Goal: Information Seeking & Learning: Learn about a topic

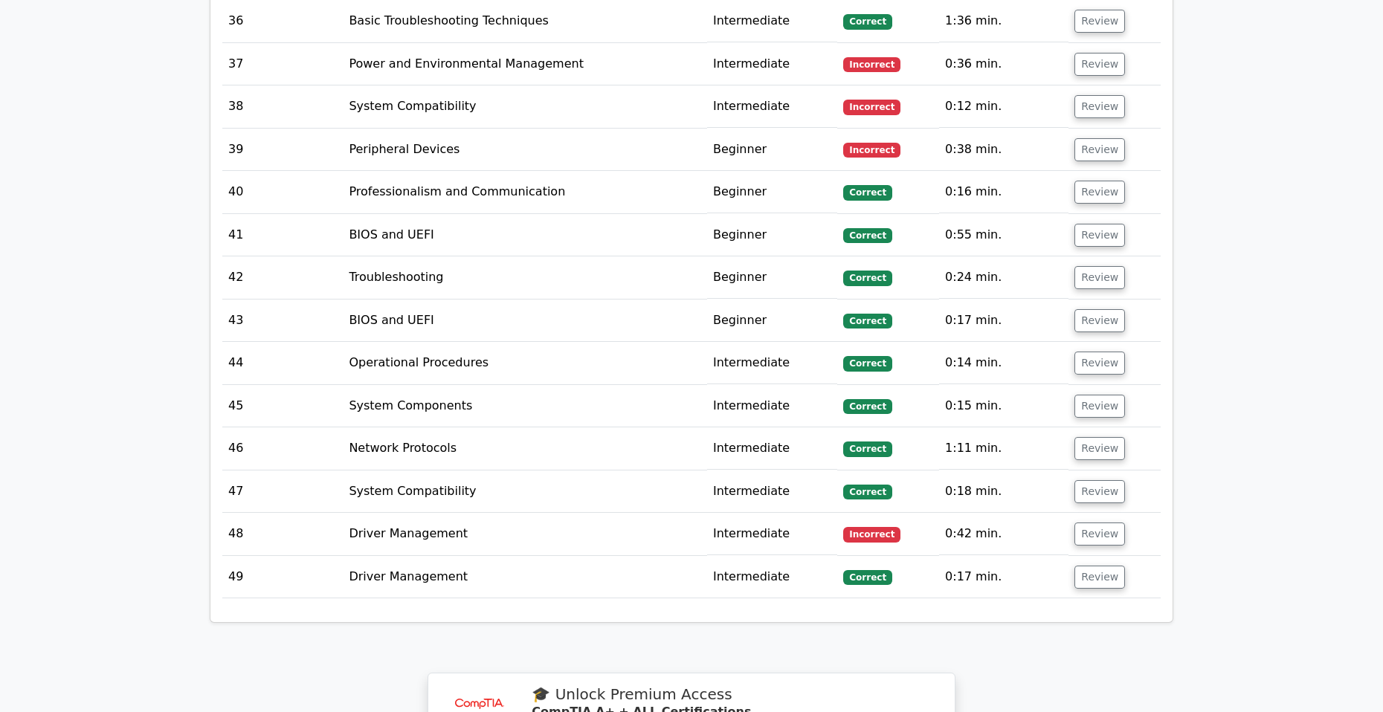
scroll to position [4545, 0]
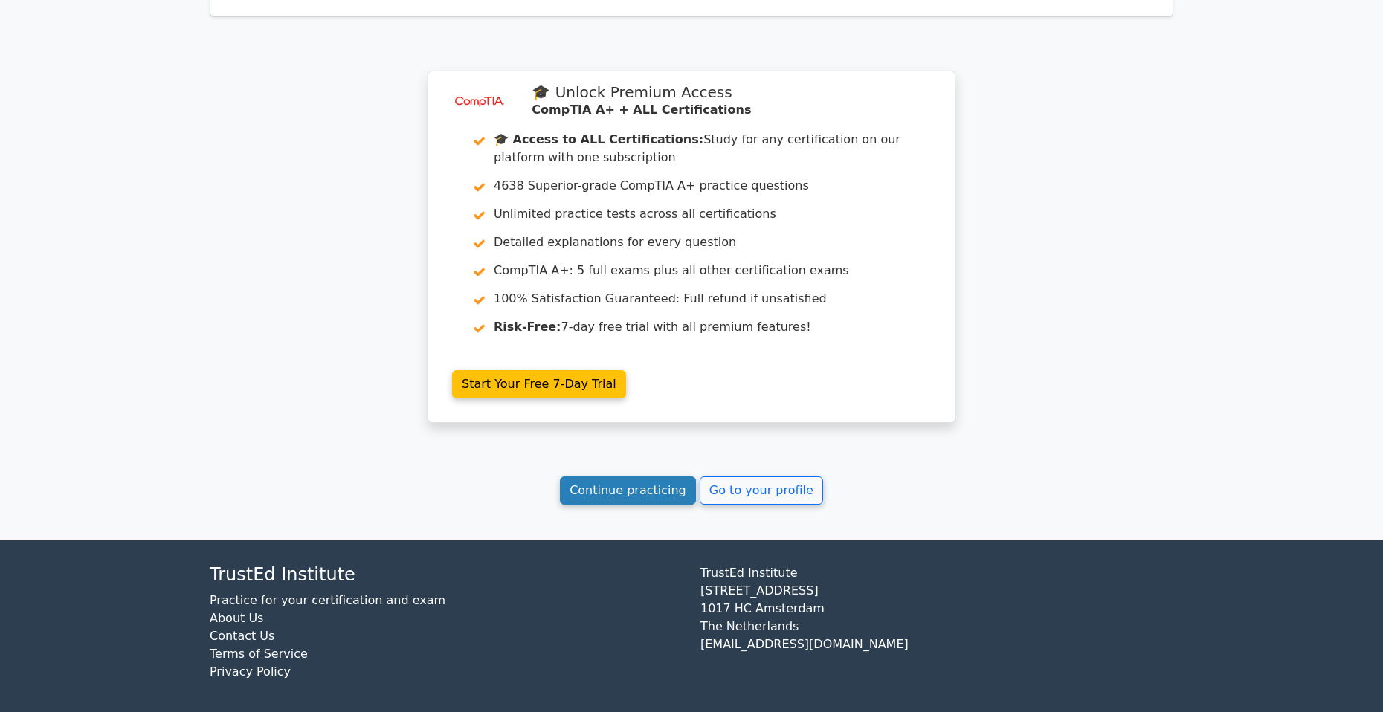
click at [644, 493] on link "Continue practicing" at bounding box center [628, 490] width 136 height 28
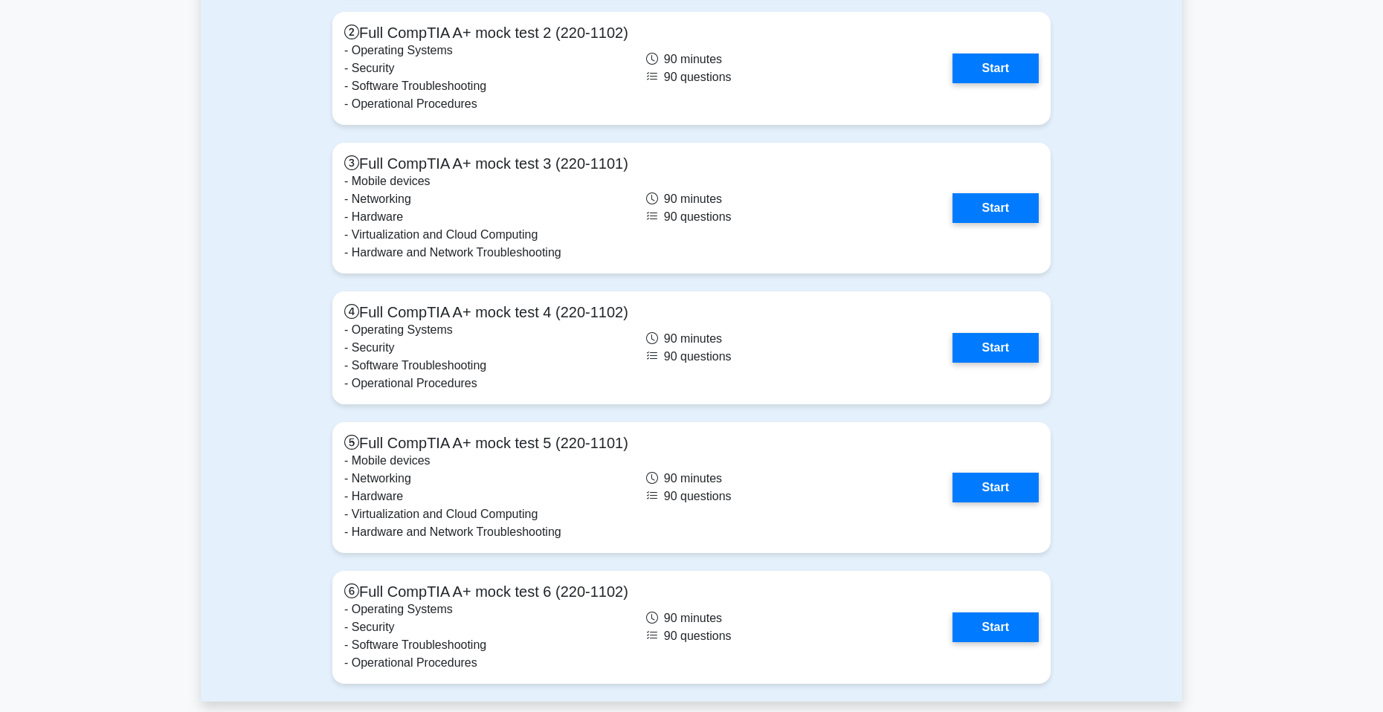
scroll to position [4534, 0]
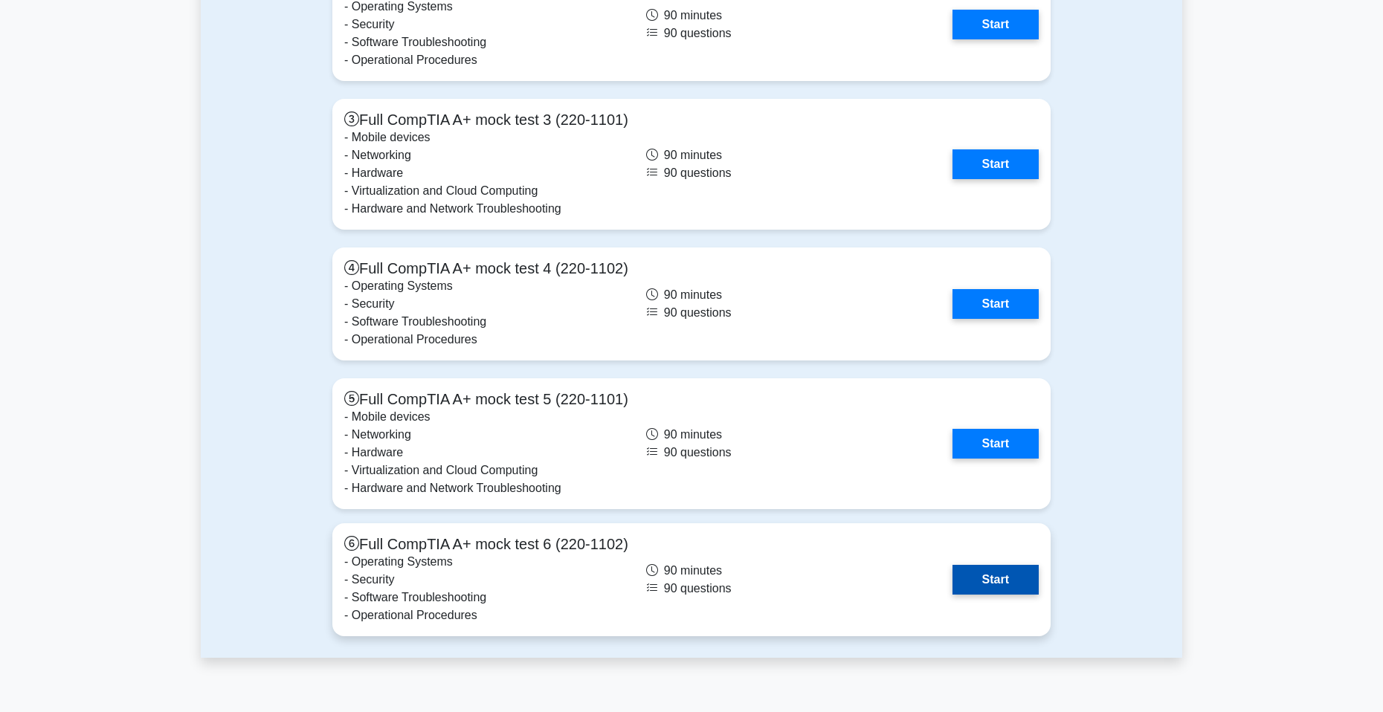
click at [997, 568] on link "Start" at bounding box center [995, 580] width 86 height 30
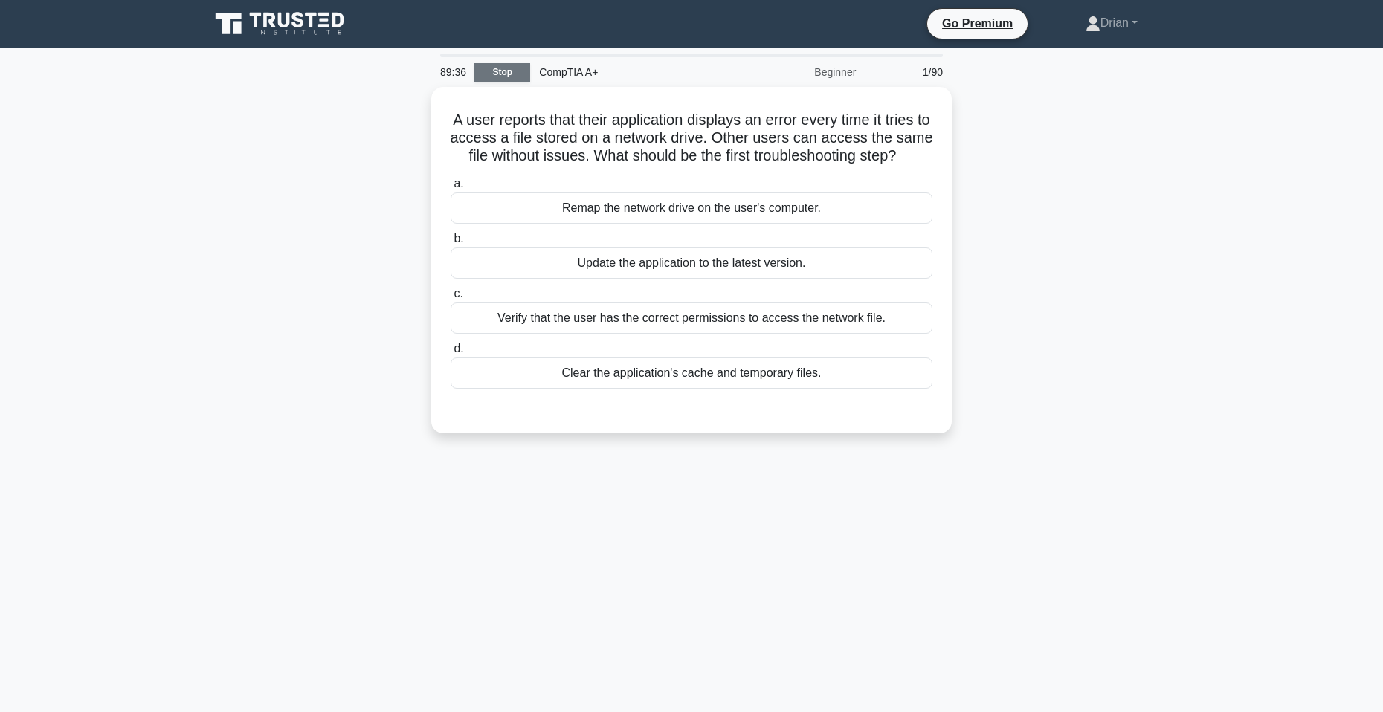
click at [506, 68] on link "Stop" at bounding box center [502, 72] width 56 height 19
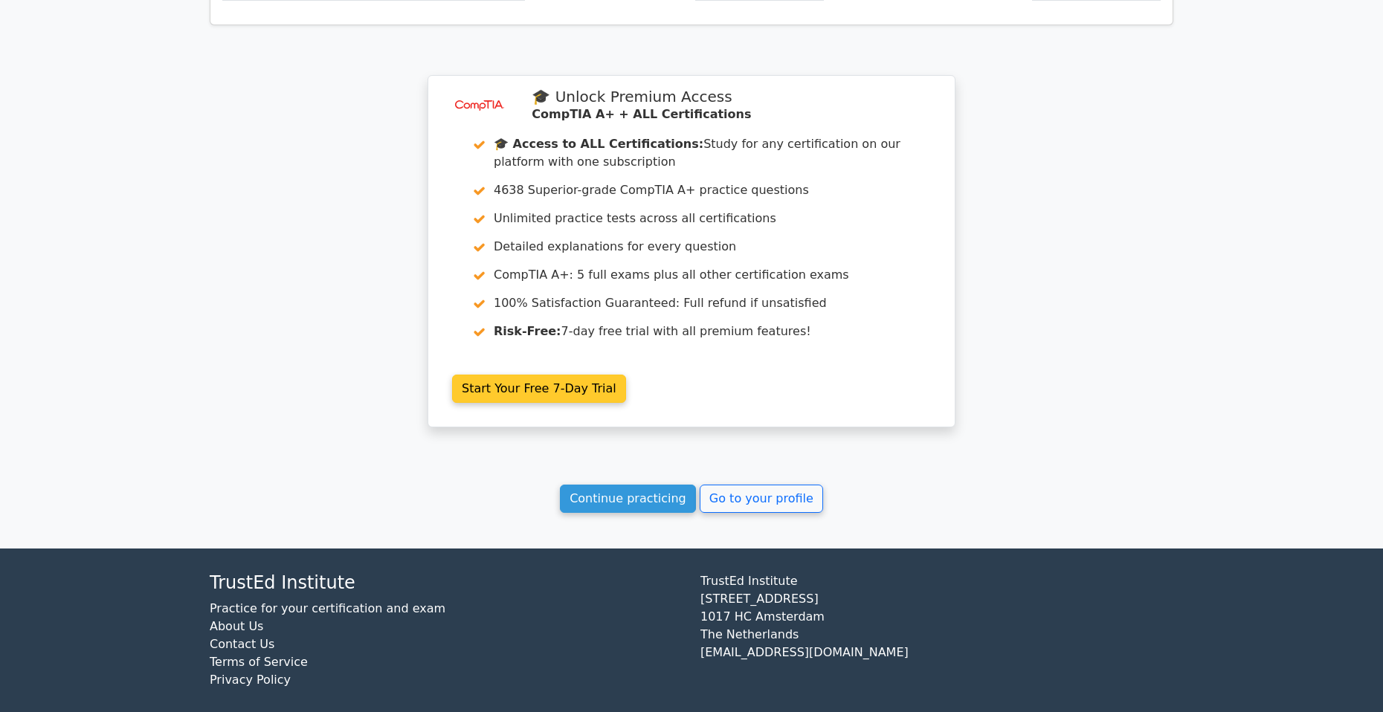
scroll to position [1146, 0]
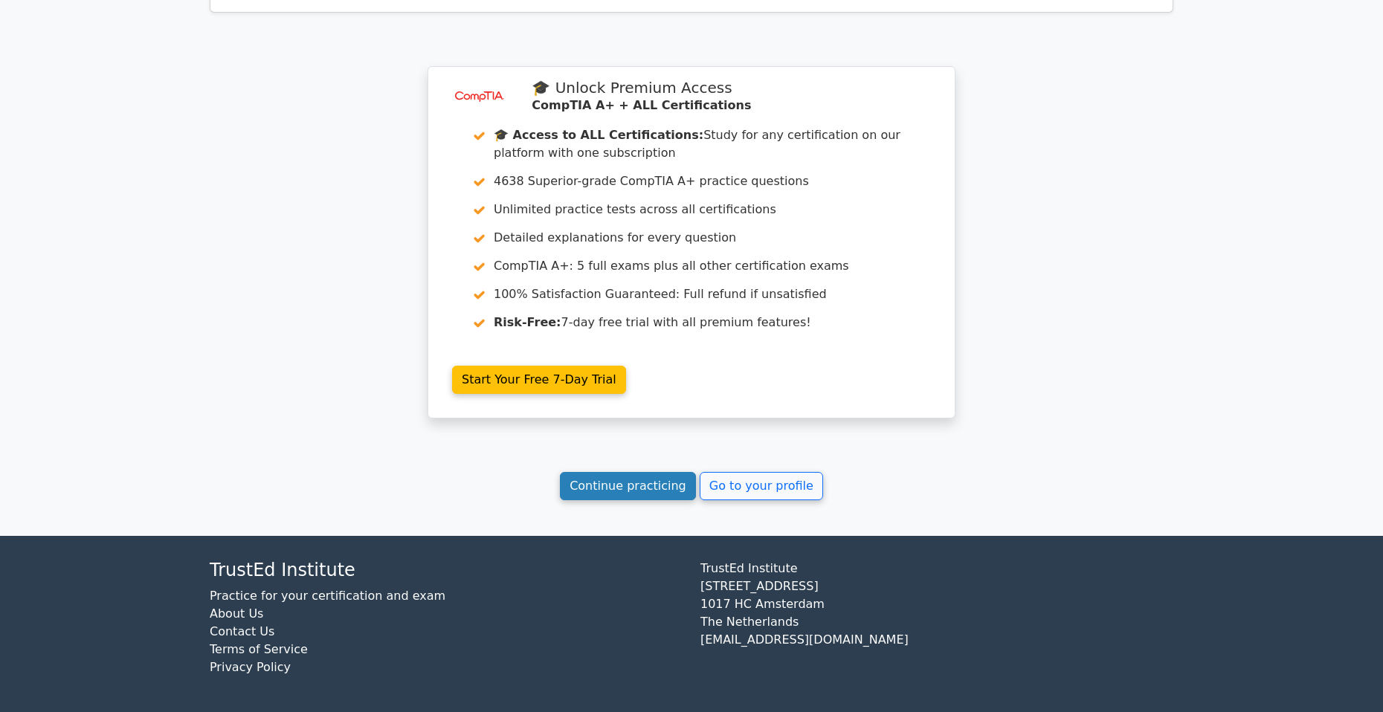
click at [645, 485] on link "Continue practicing" at bounding box center [628, 486] width 136 height 28
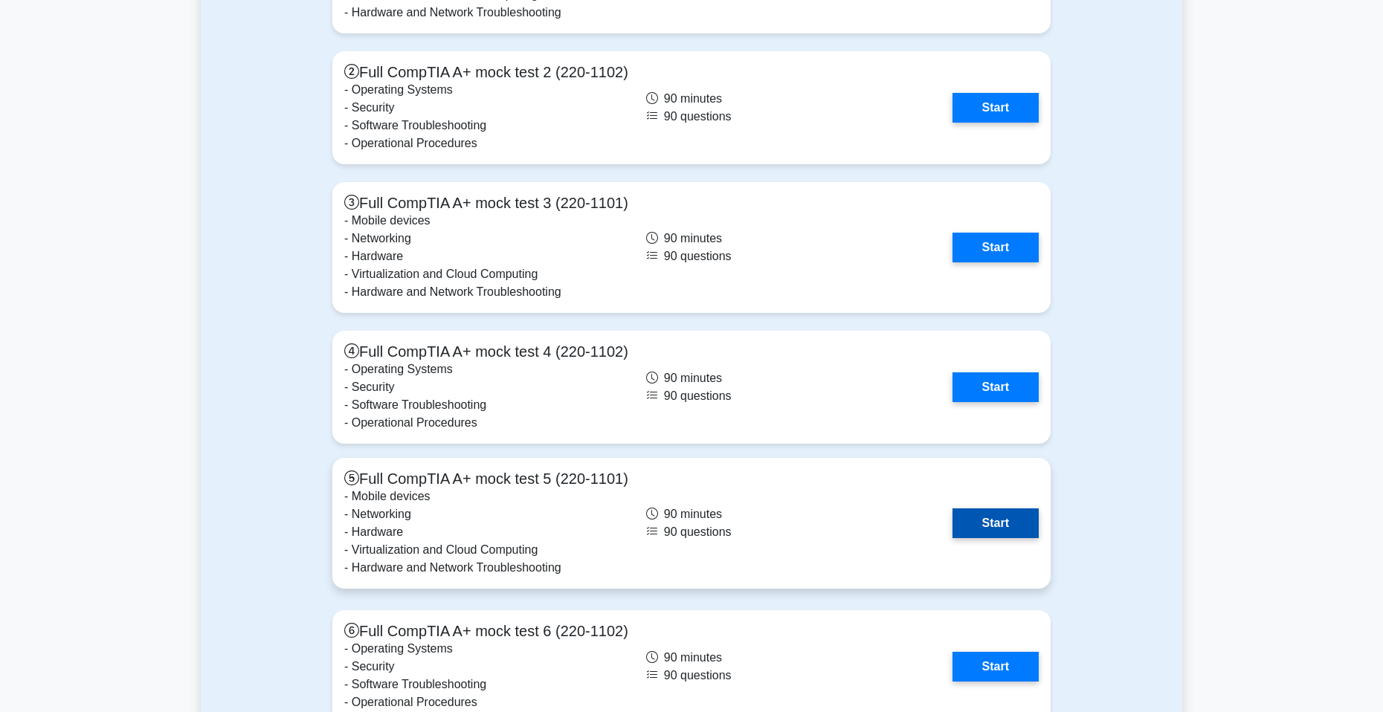
scroll to position [4460, 0]
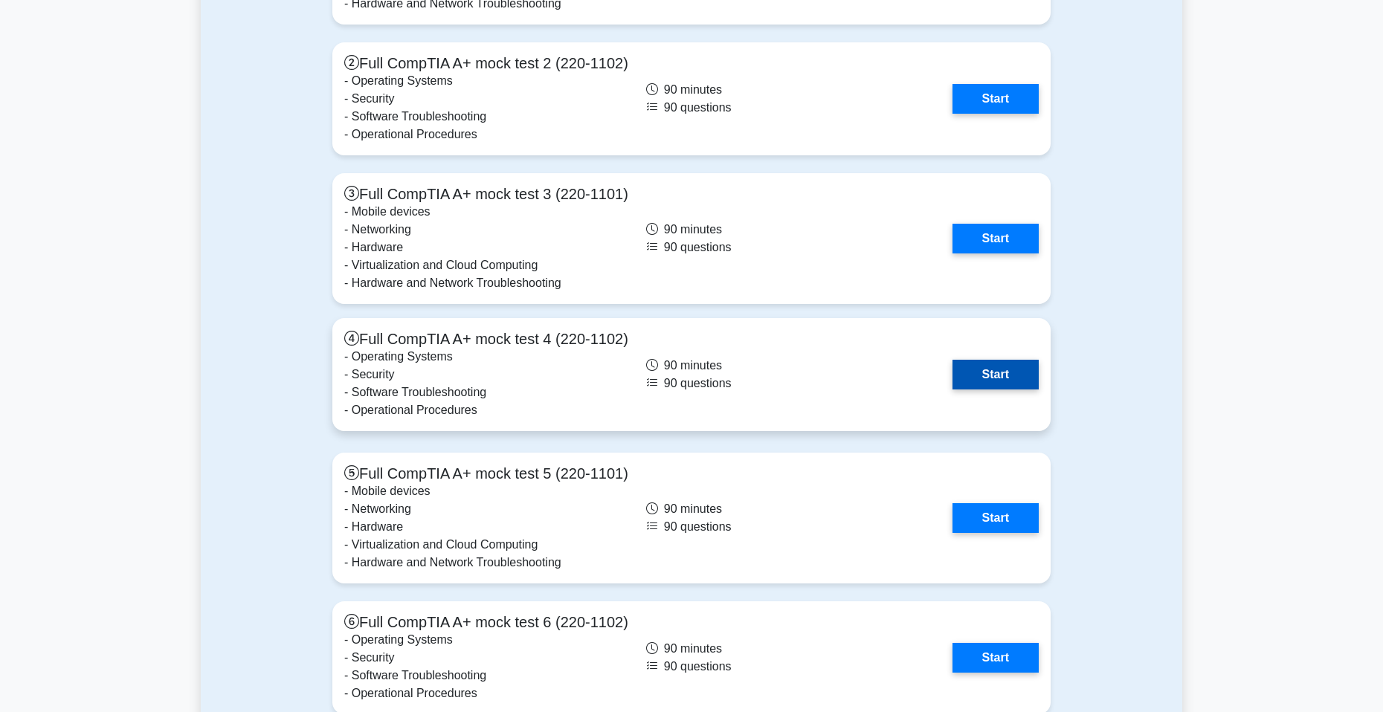
click at [1019, 363] on link "Start" at bounding box center [995, 375] width 86 height 30
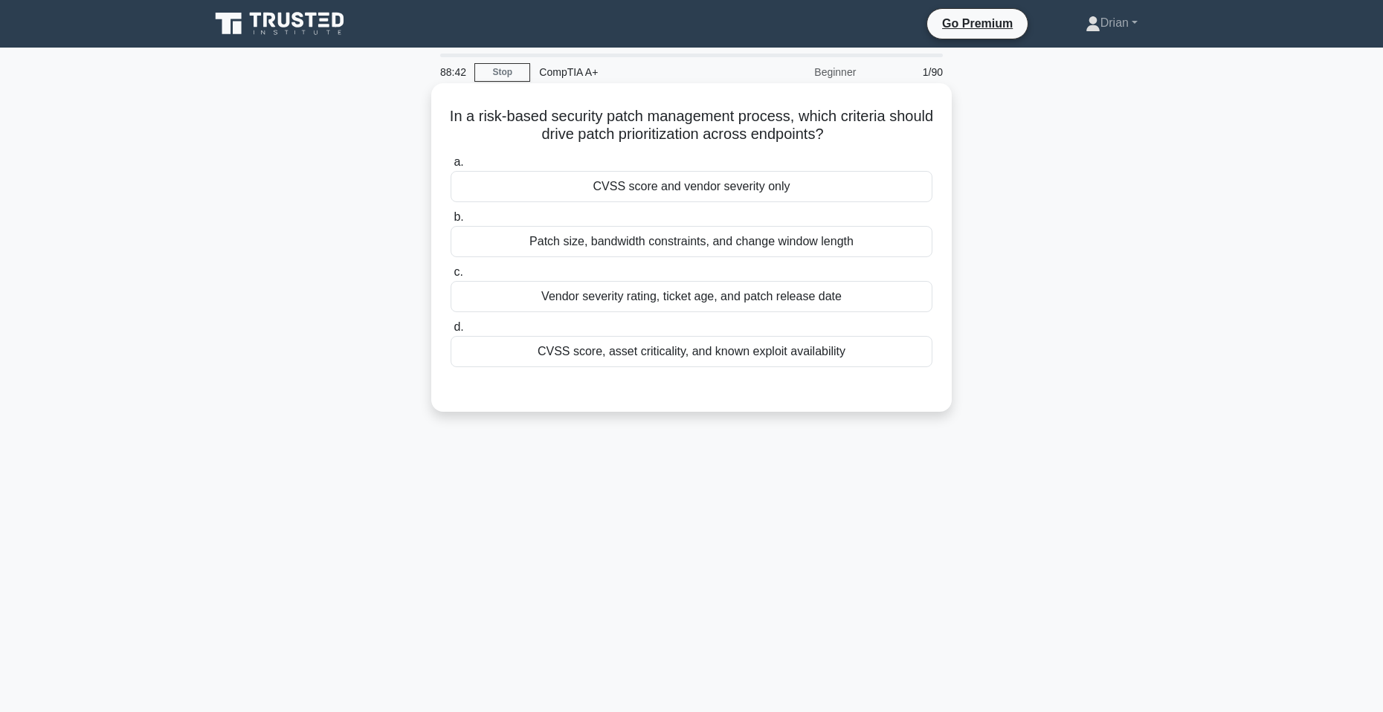
click at [747, 305] on div "Vendor severity rating, ticket age, and patch release date" at bounding box center [691, 296] width 482 height 31
click at [450, 277] on input "c. Vendor severity rating, ticket age, and patch release date" at bounding box center [450, 273] width 0 height 10
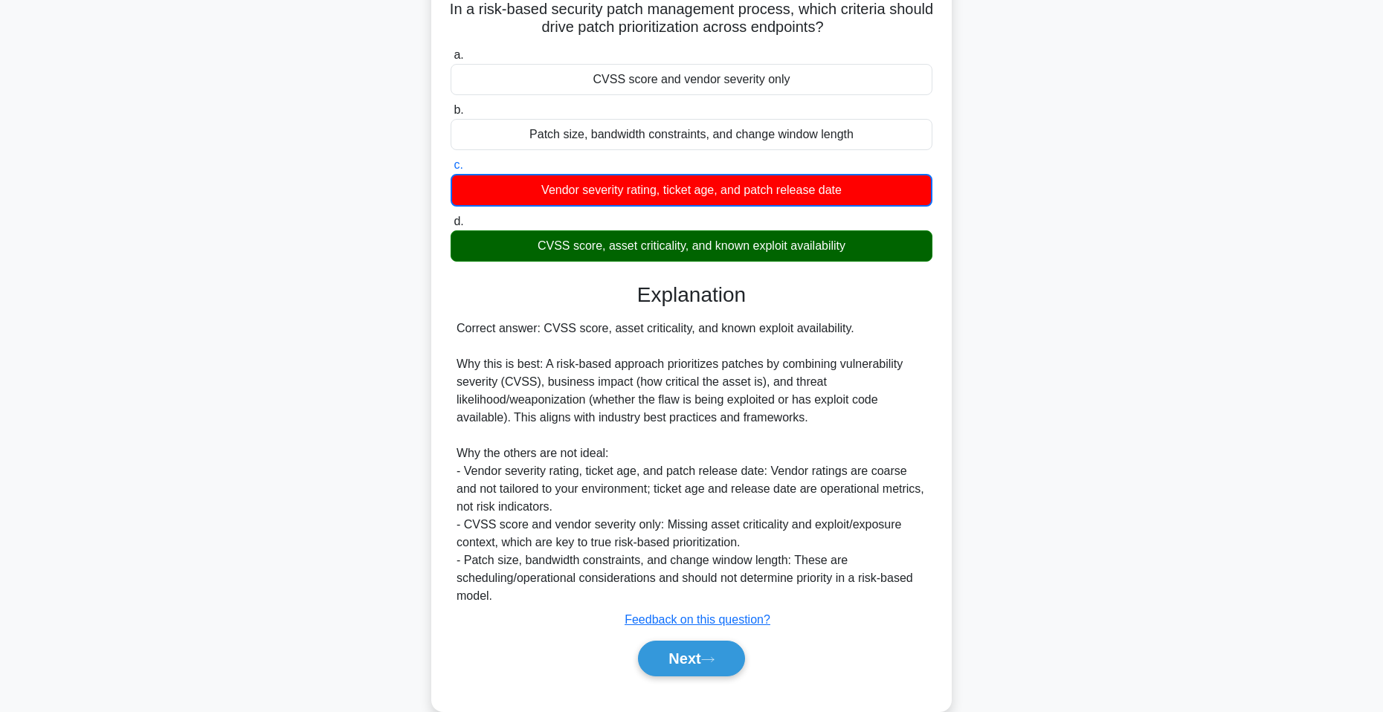
scroll to position [135, 0]
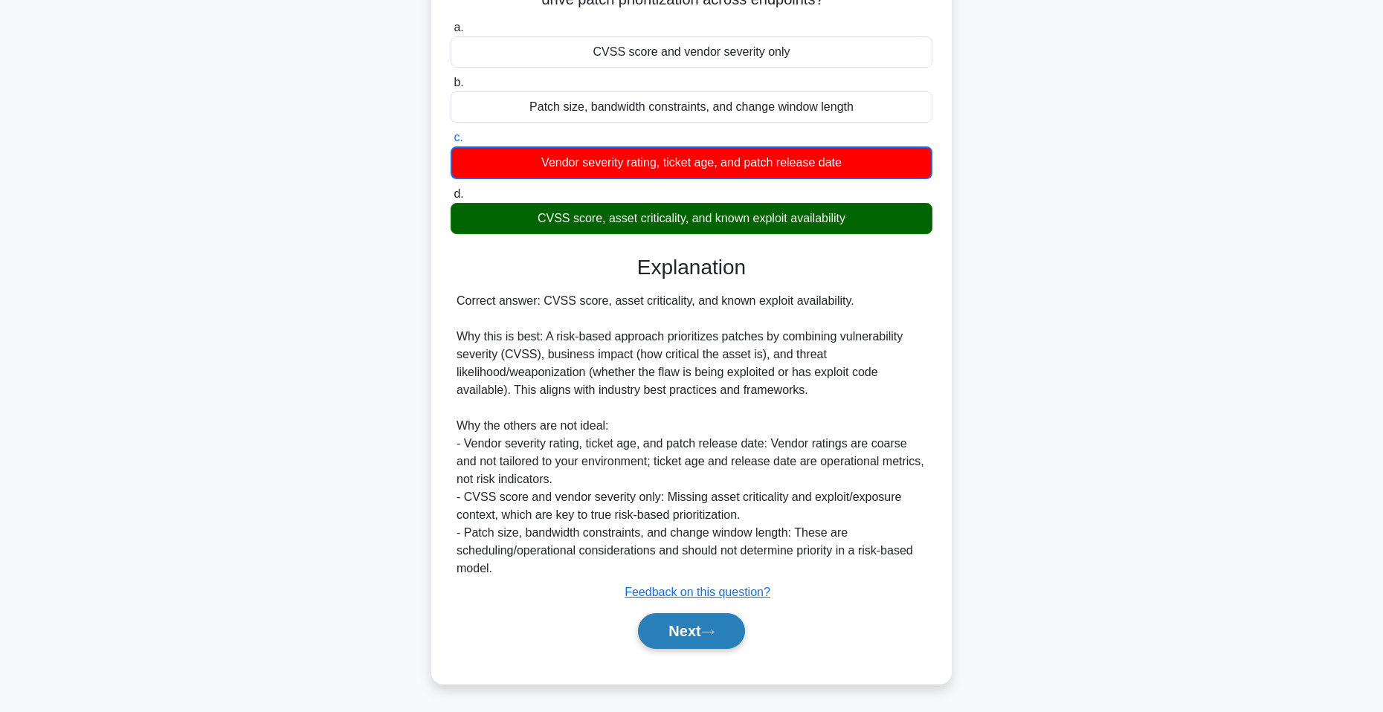
click at [677, 626] on button "Next" at bounding box center [691, 631] width 106 height 36
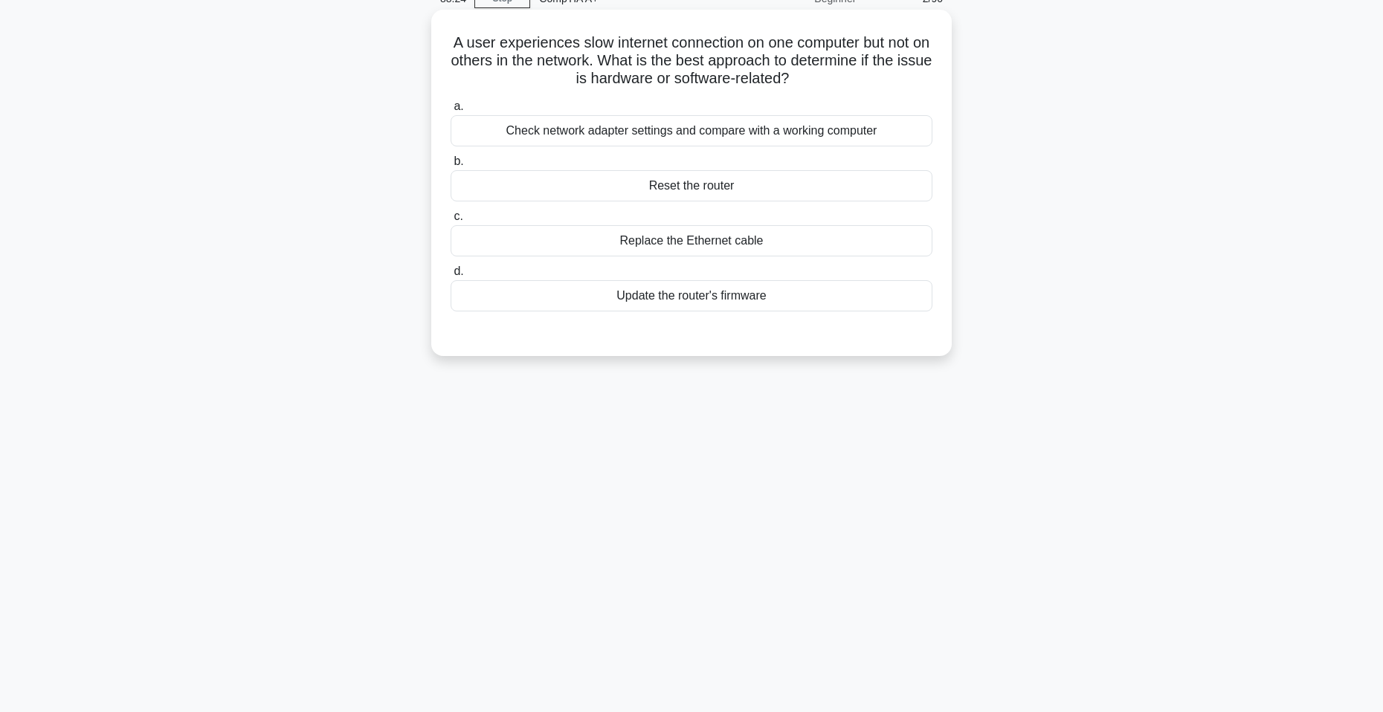
scroll to position [0, 0]
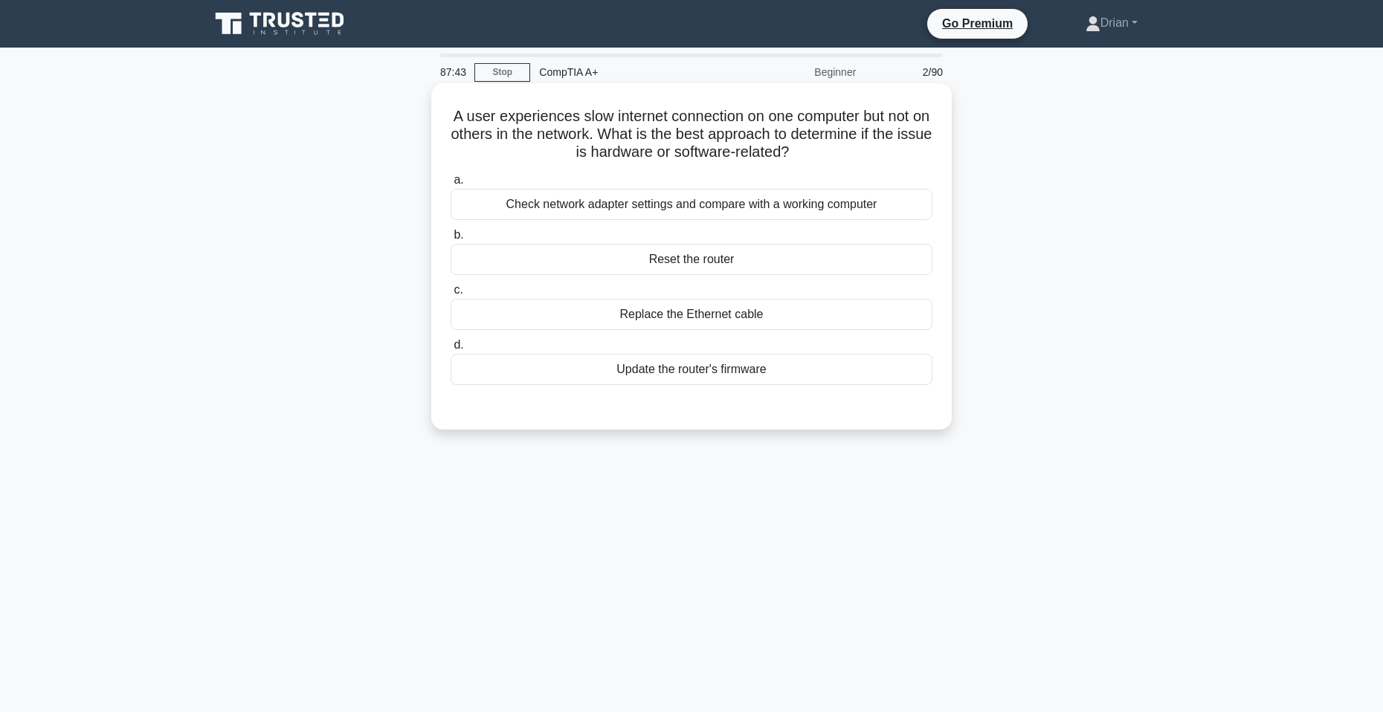
click at [854, 204] on div "Check network adapter settings and compare with a working computer" at bounding box center [691, 204] width 482 height 31
click at [450, 185] on input "a. Check network adapter settings and compare with a working computer" at bounding box center [450, 180] width 0 height 10
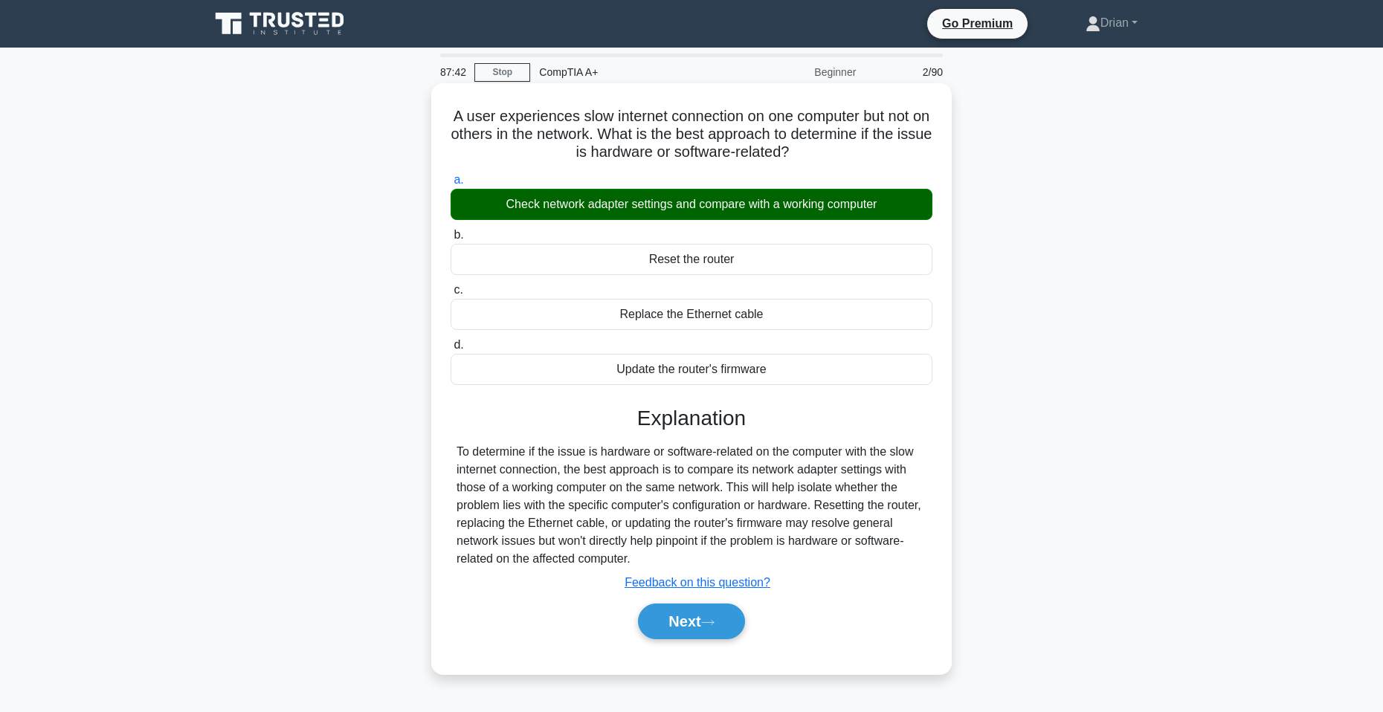
click at [727, 592] on div "Submit feedback Feedback on this question?" at bounding box center [697, 583] width 482 height 18
click at [722, 615] on button "Next" at bounding box center [691, 622] width 106 height 36
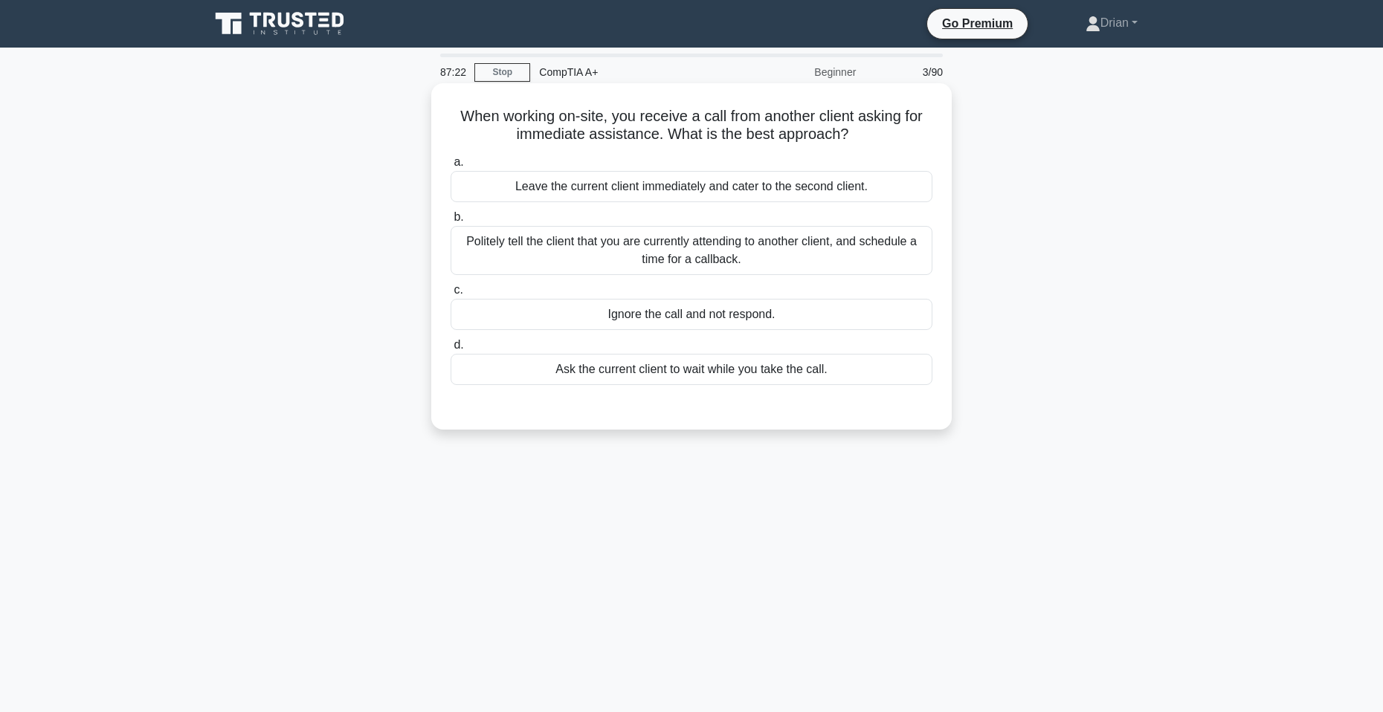
click at [793, 250] on div "Politely tell the client that you are currently attending to another client, an…" at bounding box center [691, 250] width 482 height 49
click at [450, 222] on input "b. Politely tell the client that you are currently attending to another client,…" at bounding box center [450, 218] width 0 height 10
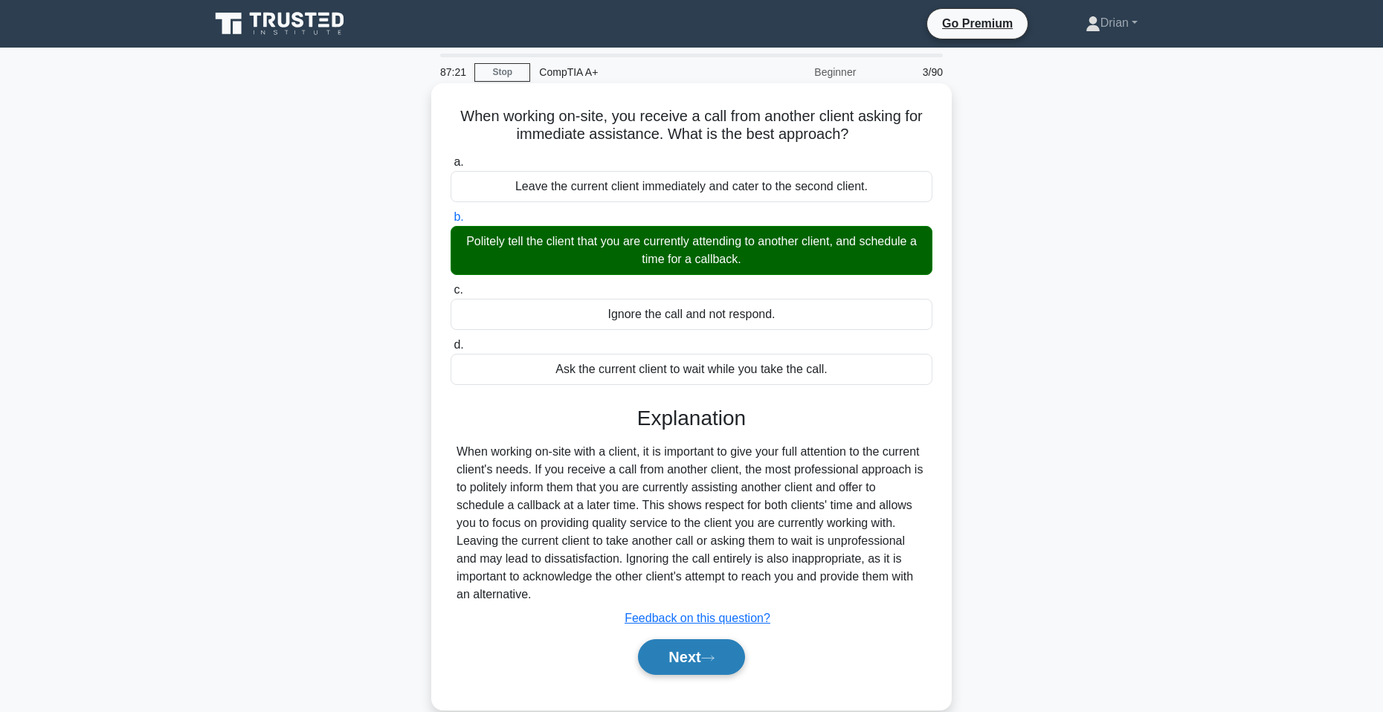
click at [717, 651] on button "Next" at bounding box center [691, 657] width 106 height 36
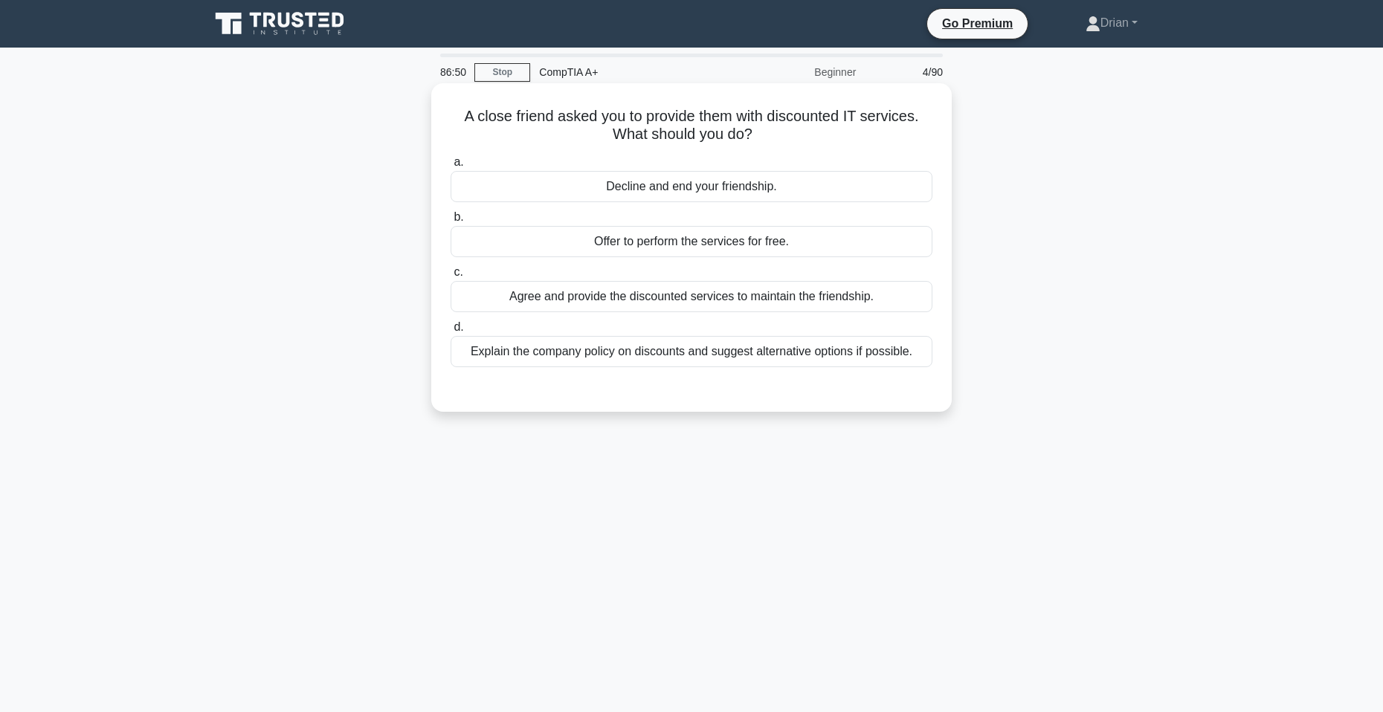
click at [737, 357] on div "Explain the company policy on discounts and suggest alternative options if poss…" at bounding box center [691, 351] width 482 height 31
click at [450, 332] on input "d. Explain the company policy on discounts and suggest alternative options if p…" at bounding box center [450, 328] width 0 height 10
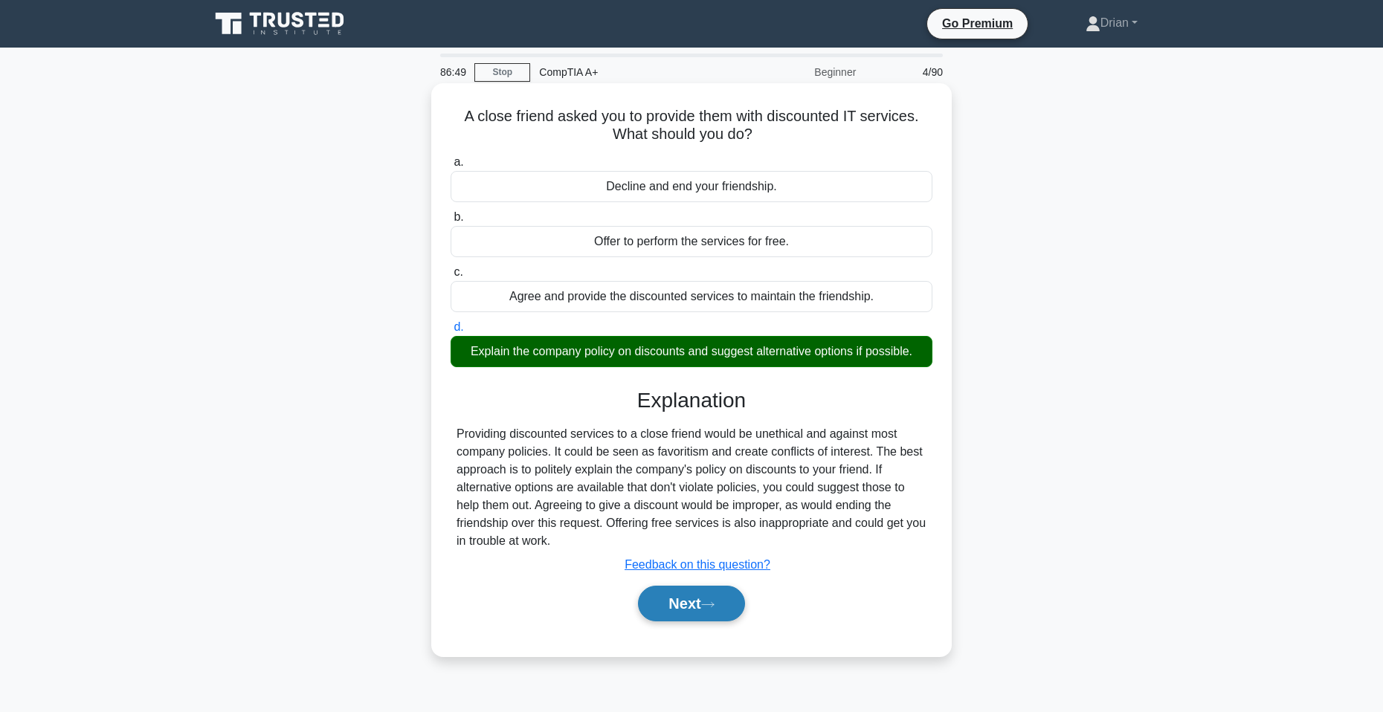
click at [693, 607] on button "Next" at bounding box center [691, 604] width 106 height 36
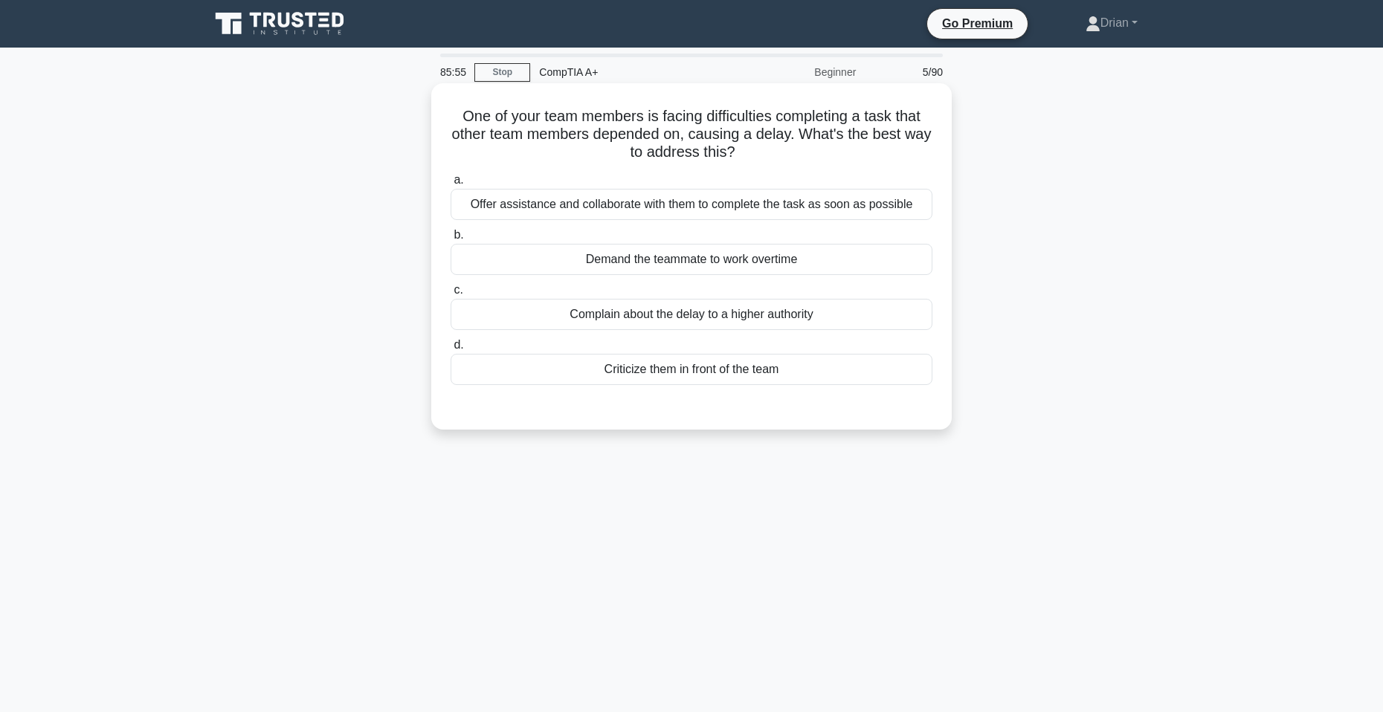
click at [894, 204] on div "Offer assistance and collaborate with them to complete the task as soon as poss…" at bounding box center [691, 204] width 482 height 31
click at [450, 185] on input "a. Offer assistance and collaborate with them to complete the task as soon as p…" at bounding box center [450, 180] width 0 height 10
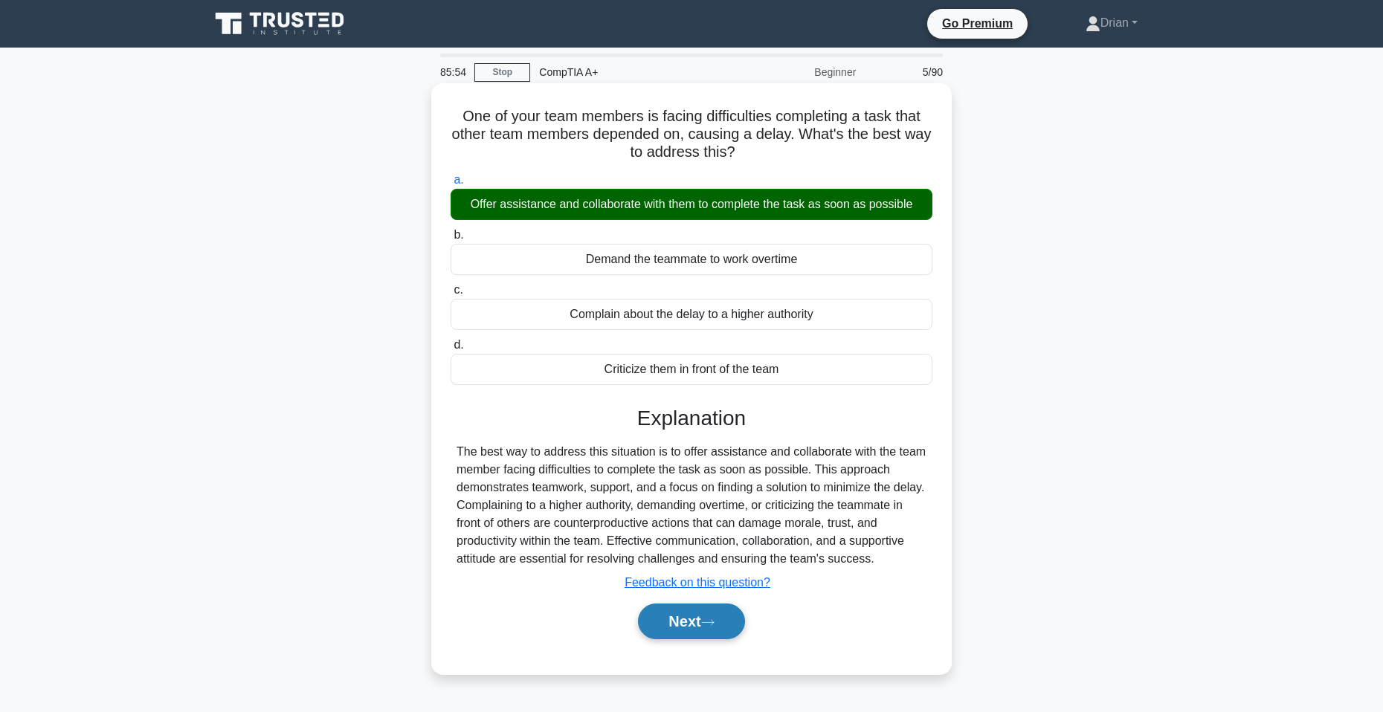
click at [699, 639] on button "Next" at bounding box center [691, 622] width 106 height 36
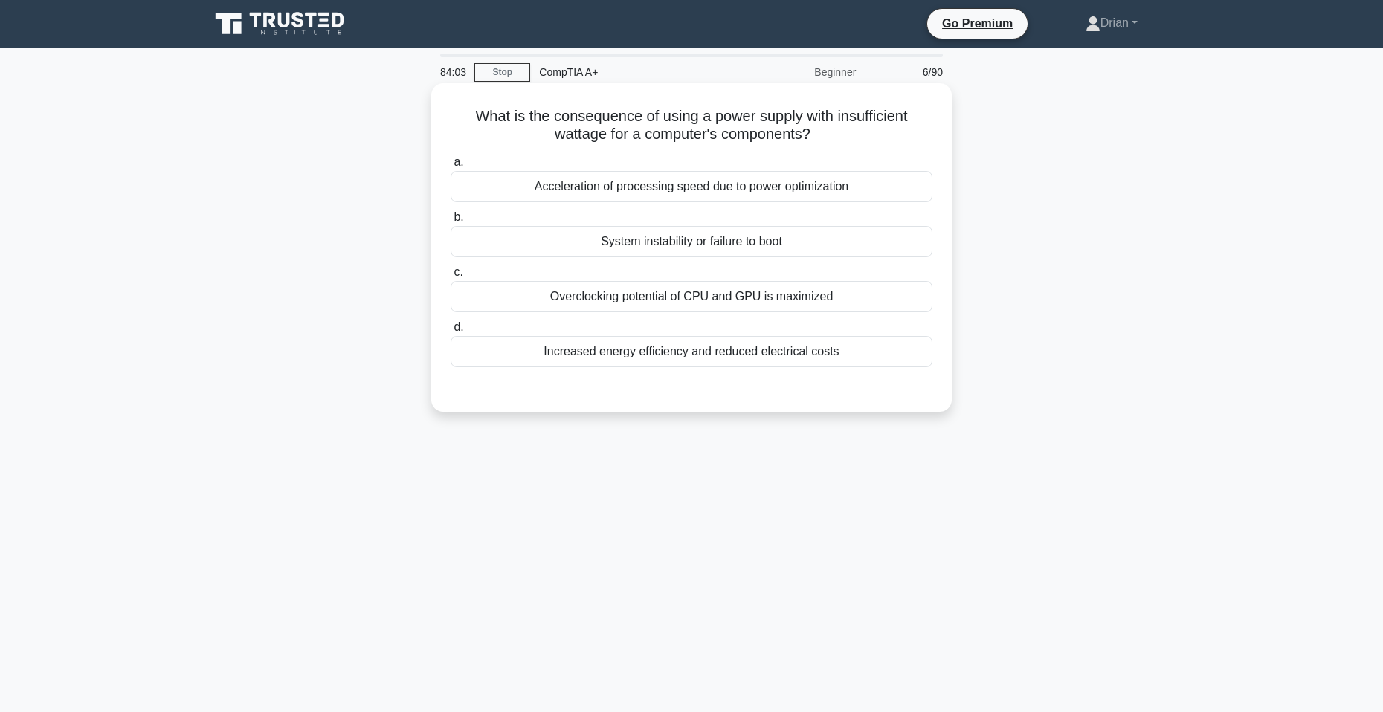
click at [789, 243] on div "System instability or failure to boot" at bounding box center [691, 241] width 482 height 31
click at [450, 222] on input "b. System instability or failure to boot" at bounding box center [450, 218] width 0 height 10
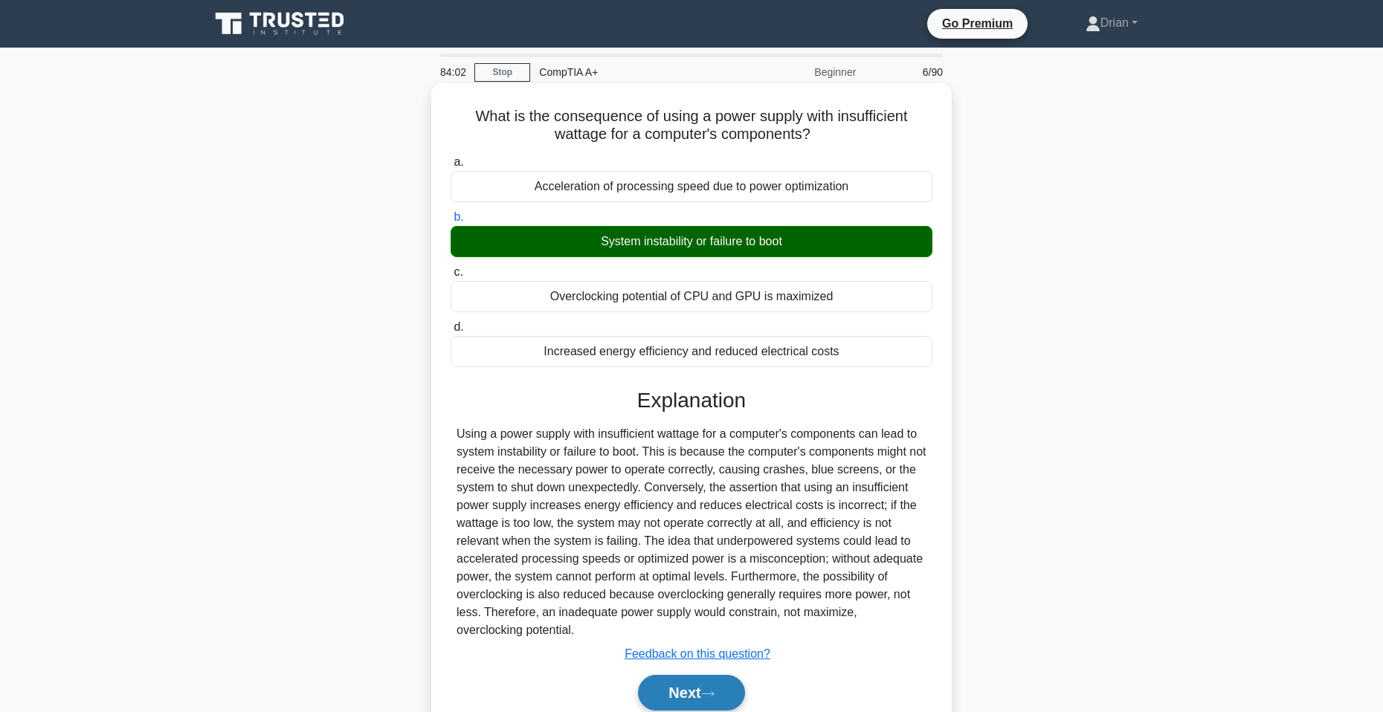
click at [735, 692] on button "Next" at bounding box center [691, 693] width 106 height 36
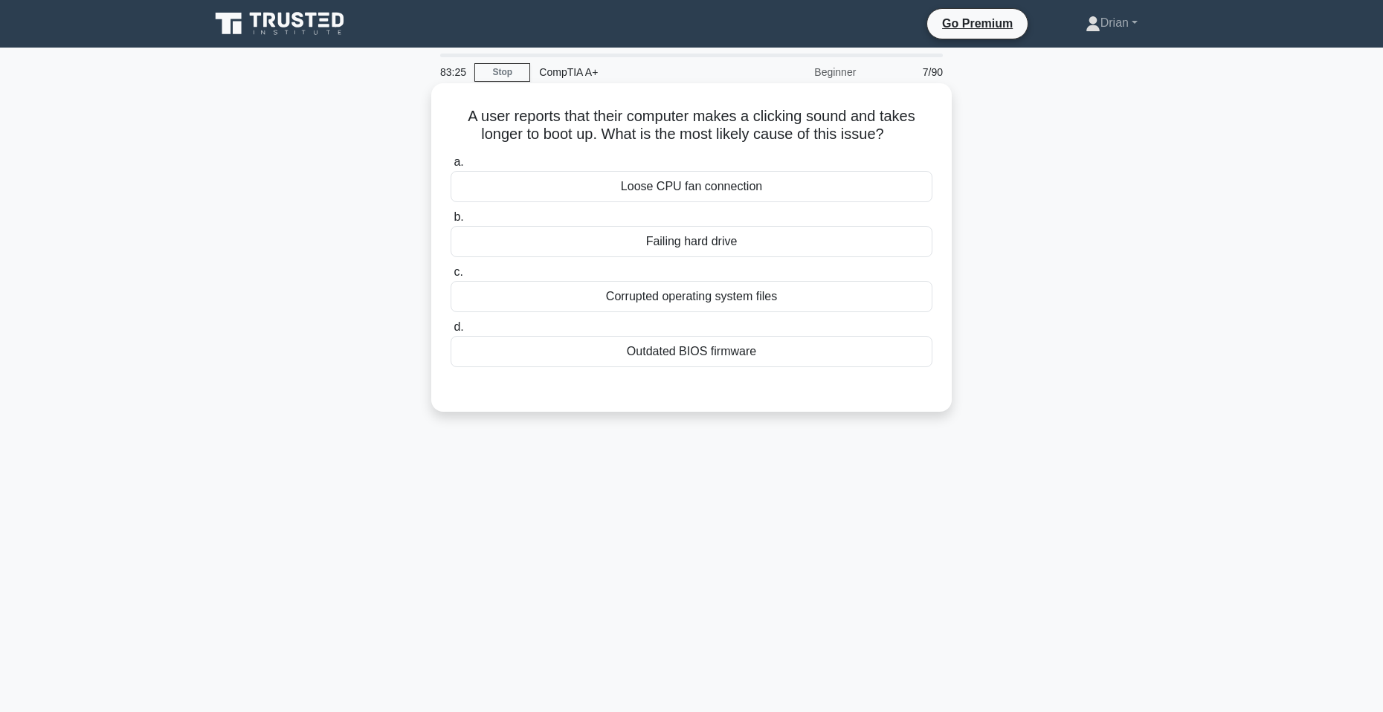
click at [733, 241] on div "Failing hard drive" at bounding box center [691, 241] width 482 height 31
click at [450, 222] on input "b. Failing hard drive" at bounding box center [450, 218] width 0 height 10
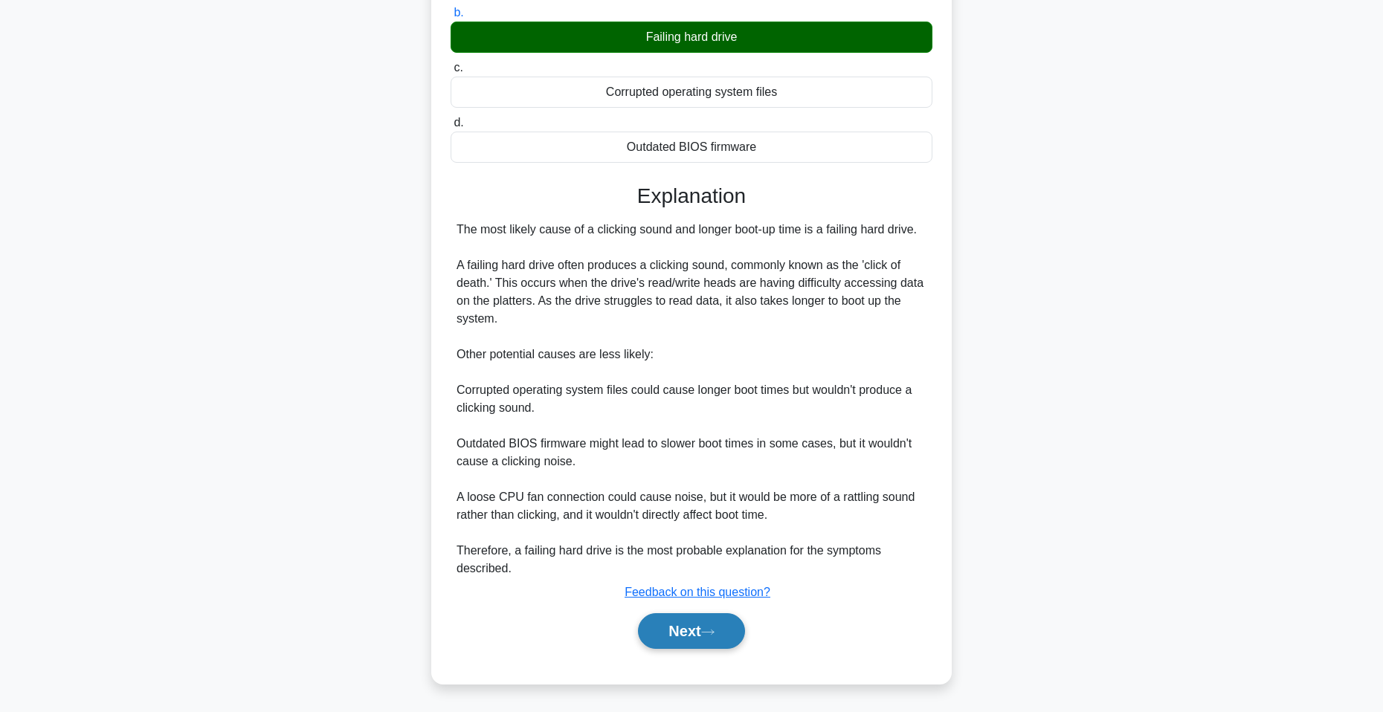
click at [708, 634] on icon at bounding box center [707, 632] width 13 height 8
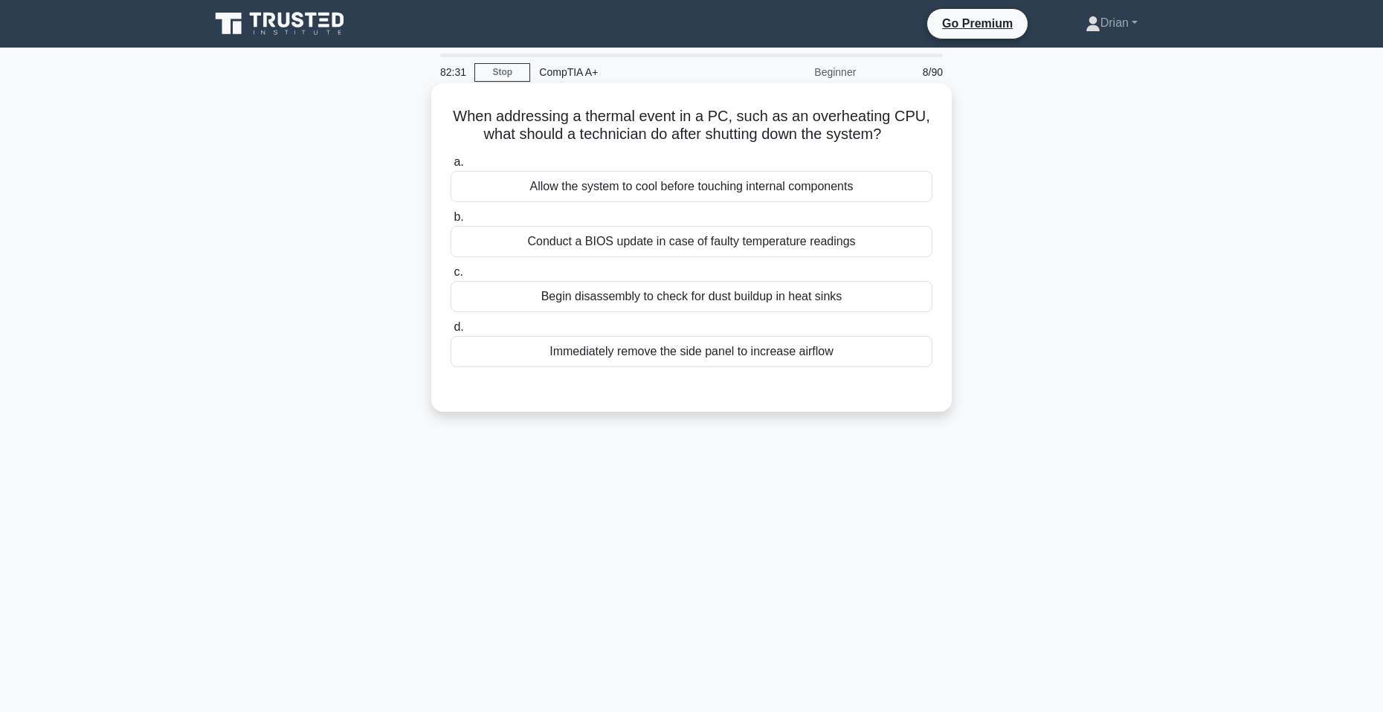
click at [789, 187] on div "Allow the system to cool before touching internal components" at bounding box center [691, 186] width 482 height 31
click at [450, 167] on input "a. Allow the system to cool before touching internal components" at bounding box center [450, 163] width 0 height 10
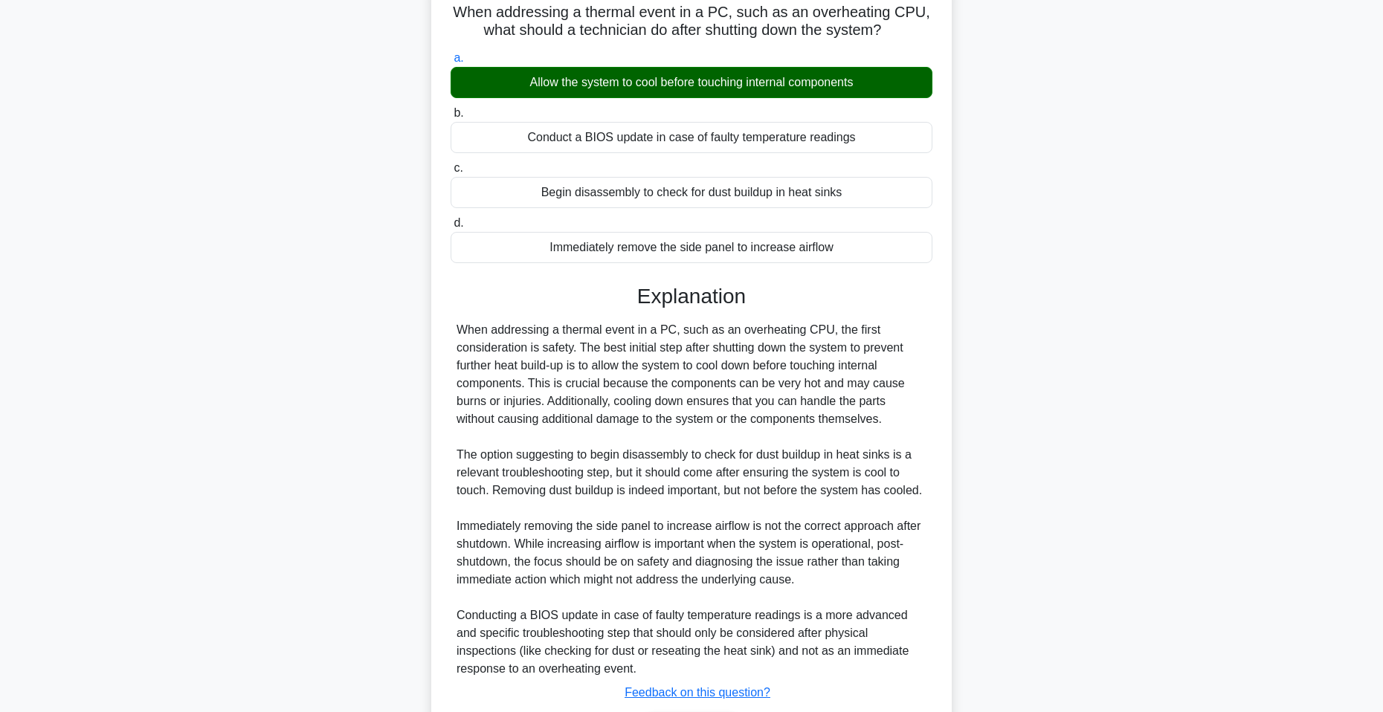
scroll to position [205, 0]
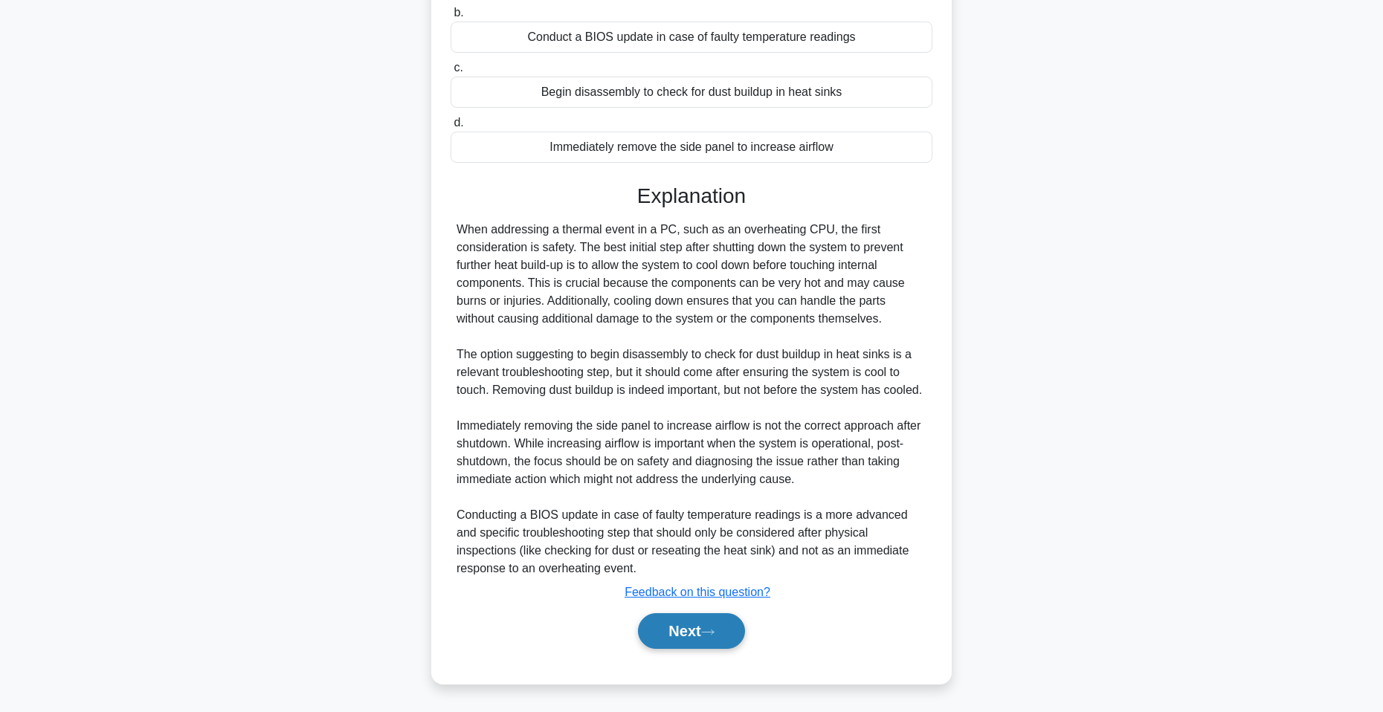
click at [714, 635] on icon at bounding box center [707, 632] width 13 height 8
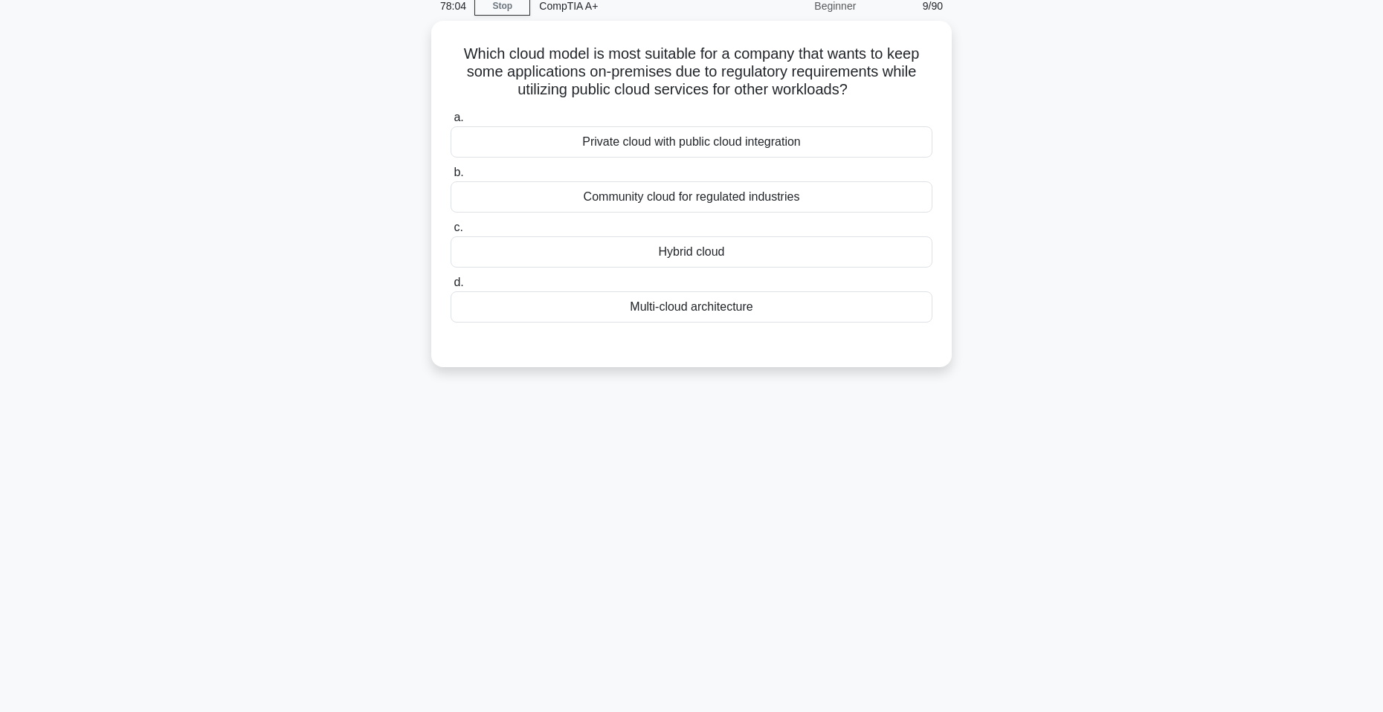
scroll to position [0, 0]
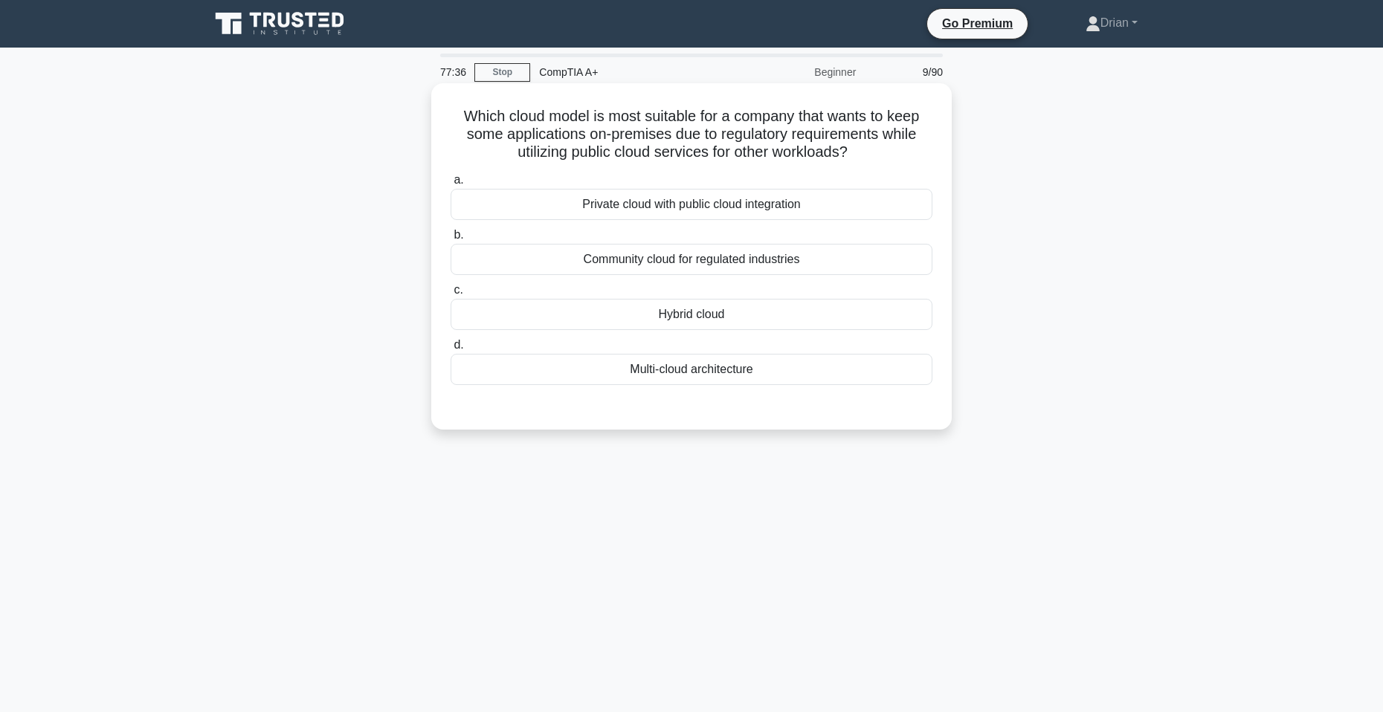
click at [728, 325] on div "Hybrid cloud" at bounding box center [691, 314] width 482 height 31
click at [450, 295] on input "c. Hybrid cloud" at bounding box center [450, 290] width 0 height 10
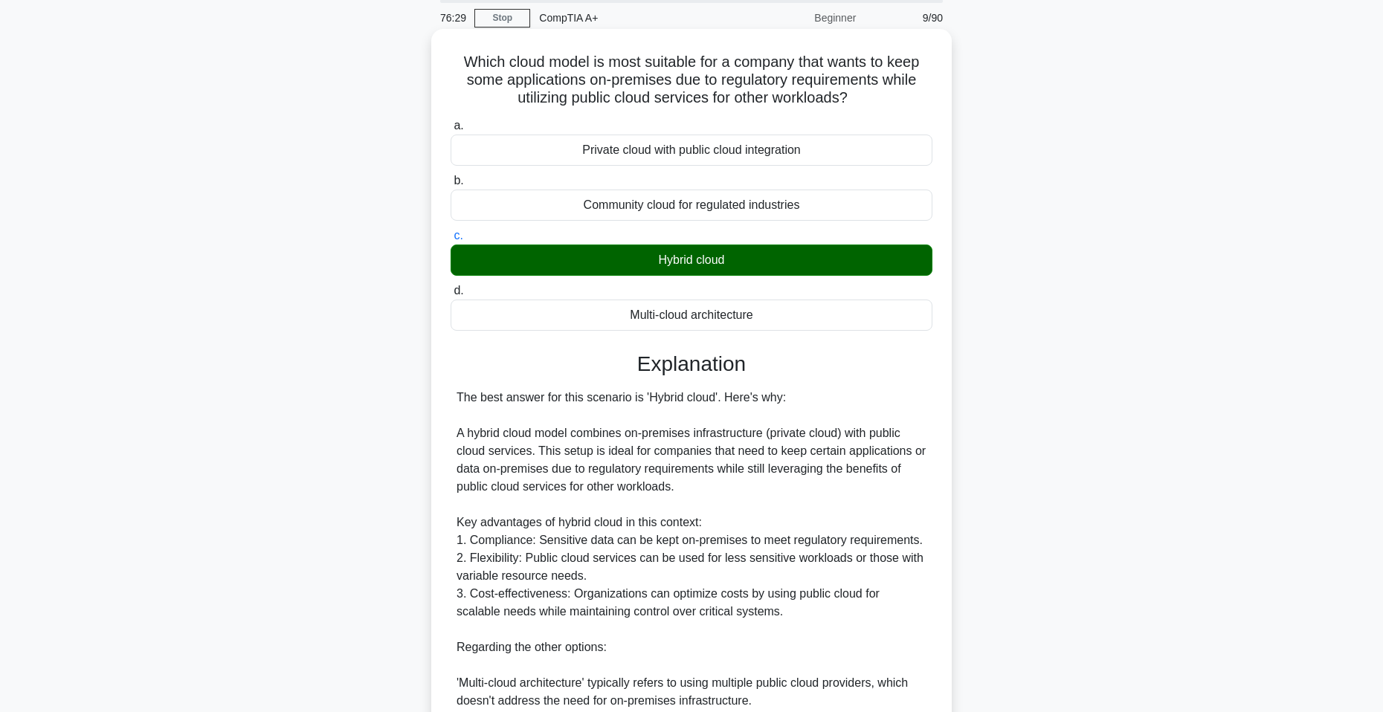
scroll to position [312, 0]
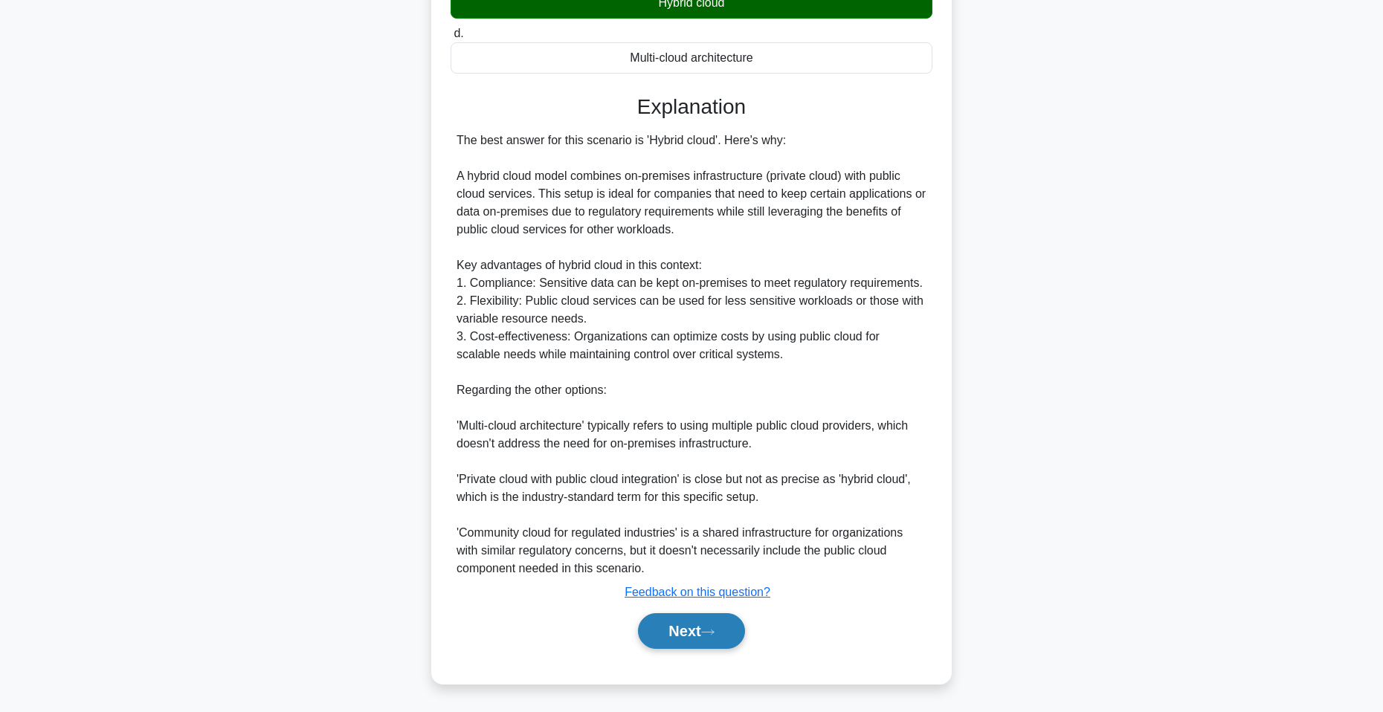
click at [688, 642] on button "Next" at bounding box center [691, 631] width 106 height 36
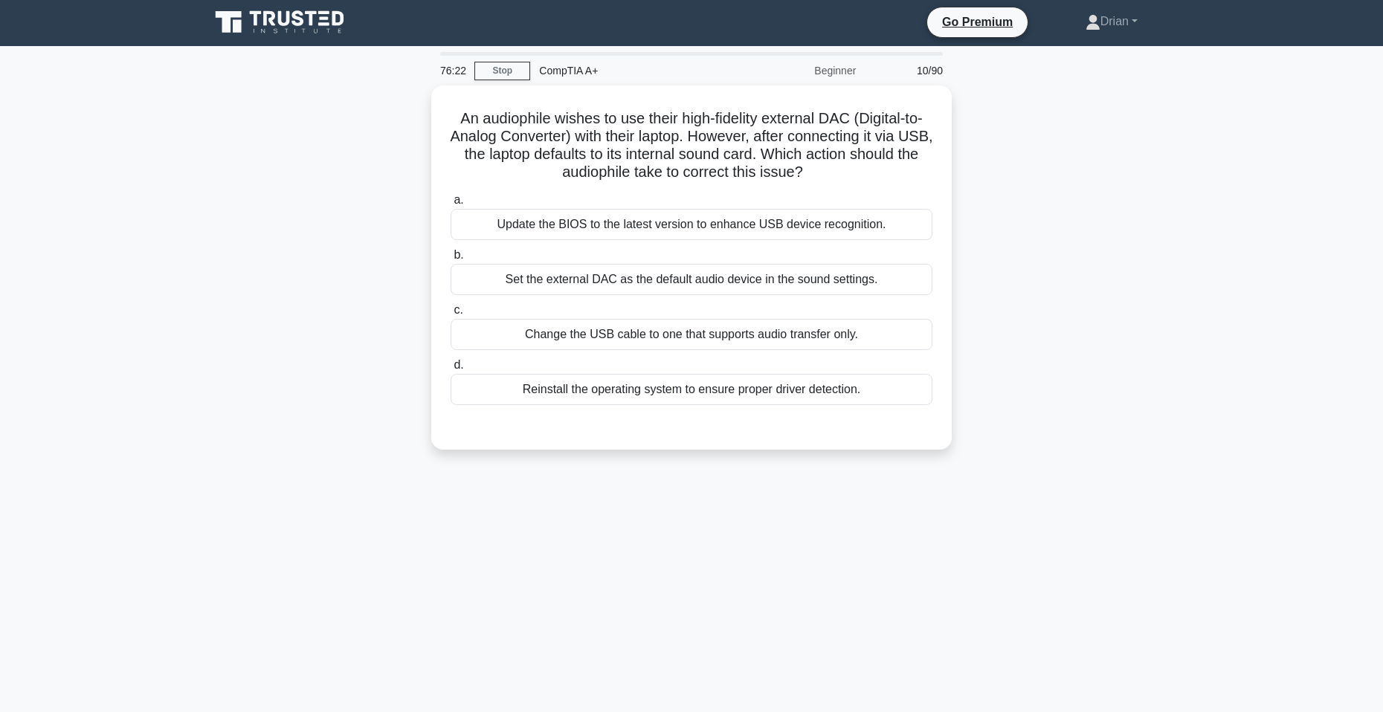
scroll to position [0, 0]
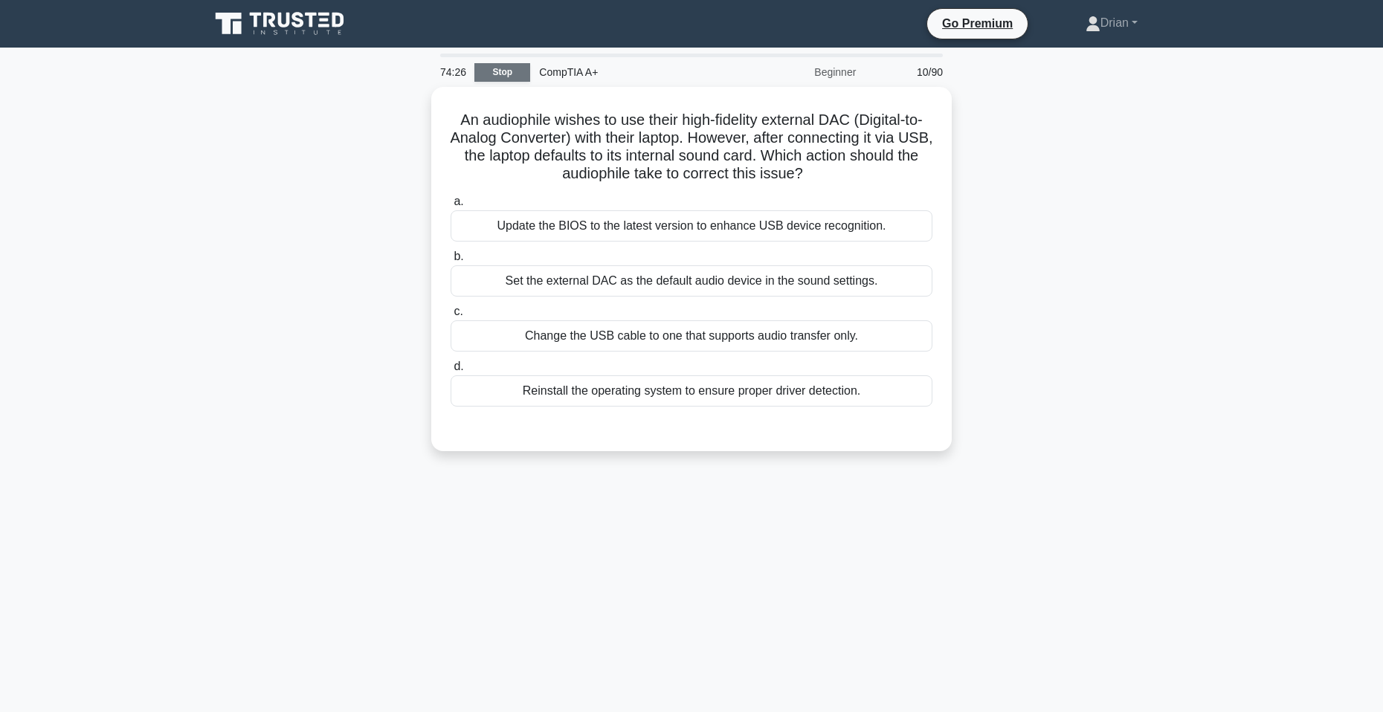
click at [512, 65] on link "Stop" at bounding box center [502, 72] width 56 height 19
